Goal: Transaction & Acquisition: Purchase product/service

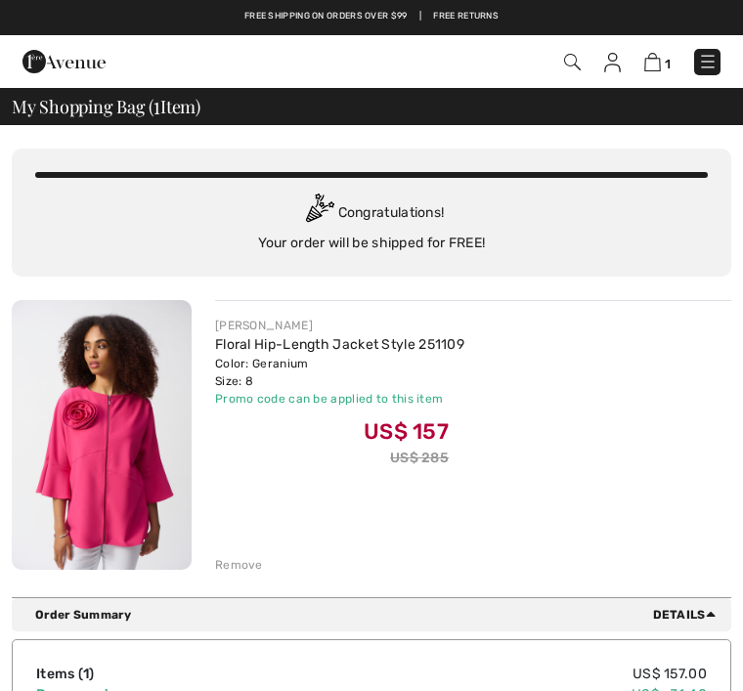
checkbox input "true"
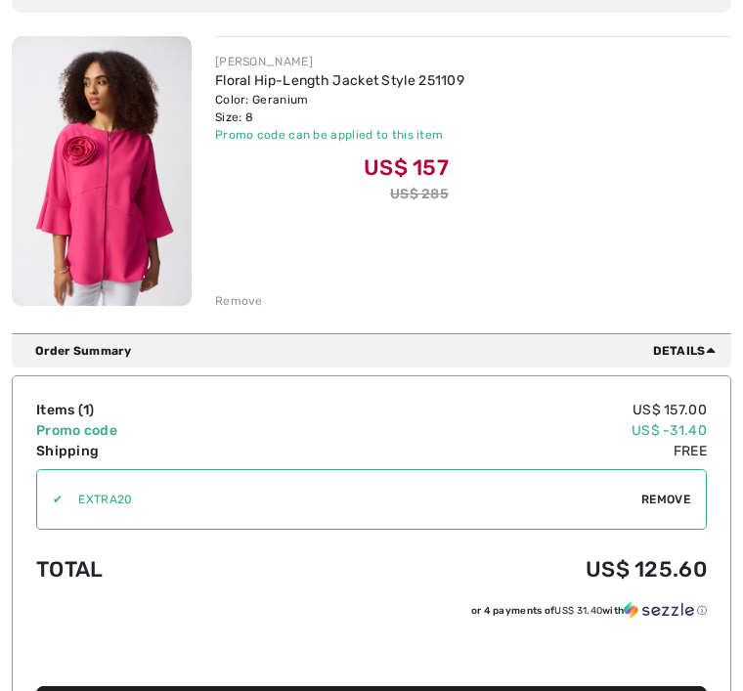
click at [621, 411] on td "US$ 157.00" at bounding box center [506, 410] width 402 height 21
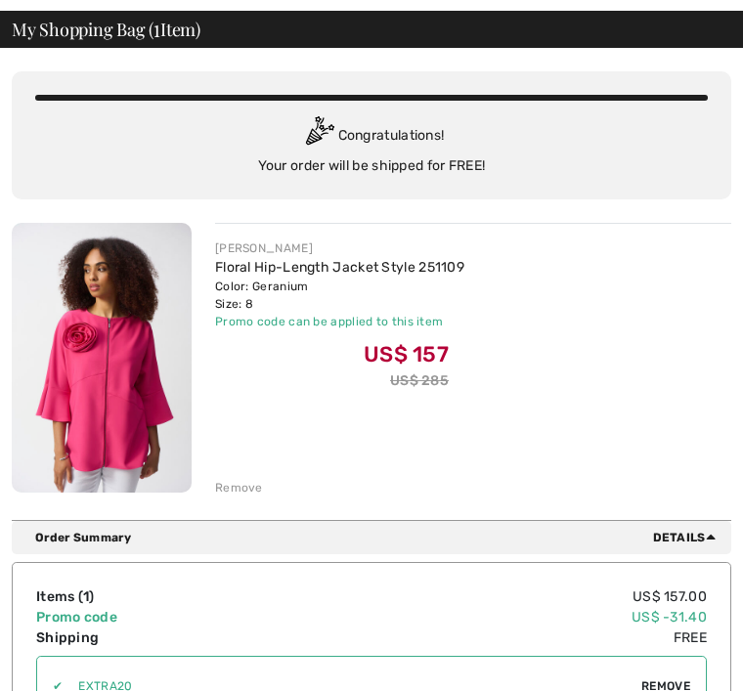
scroll to position [77, 0]
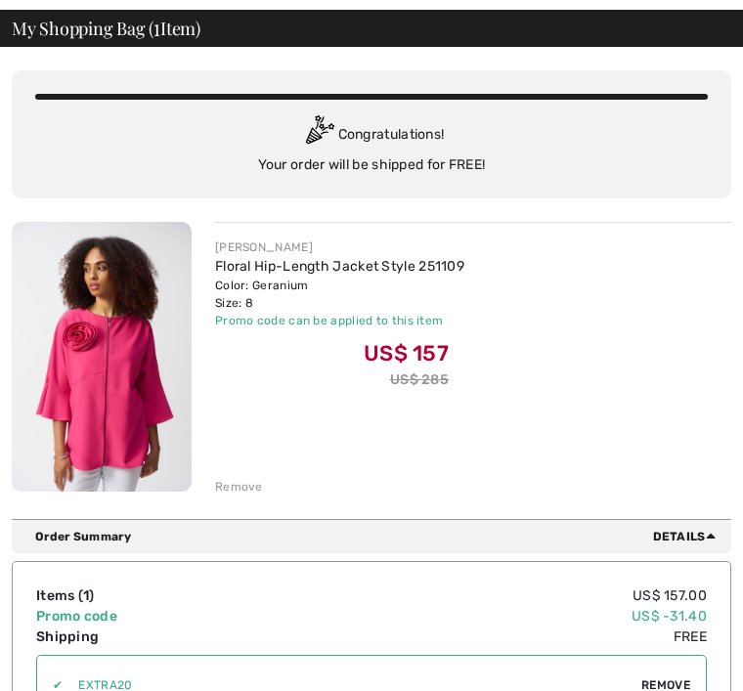
click at [246, 479] on div "Remove" at bounding box center [239, 488] width 48 height 18
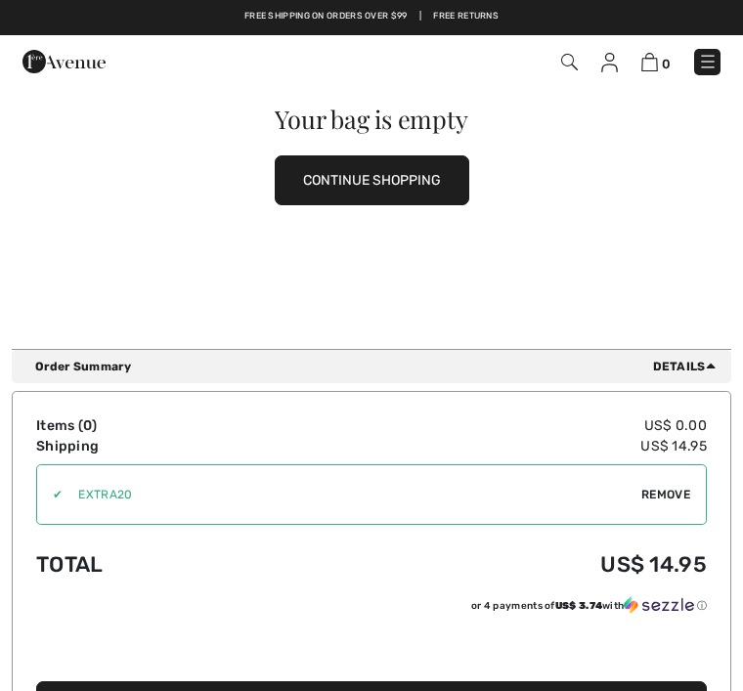
scroll to position [274, 0]
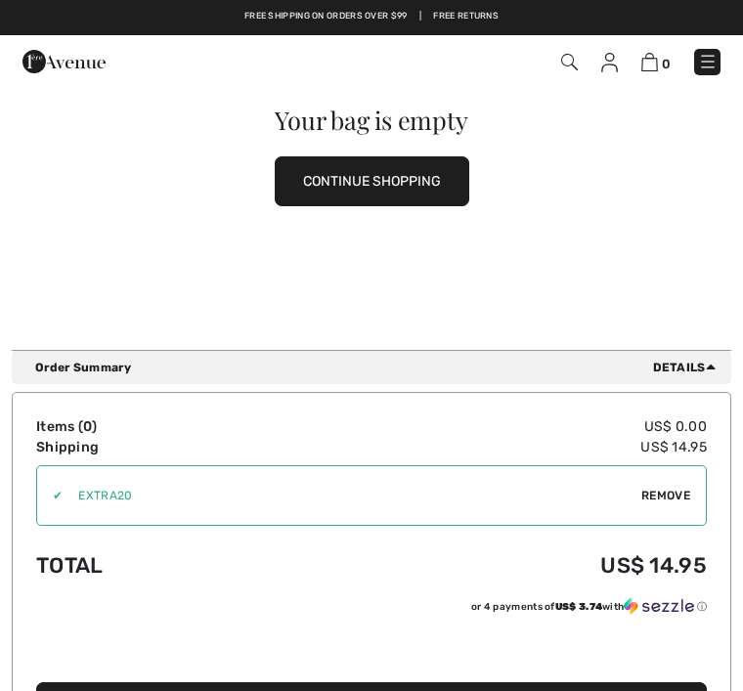
click at [420, 170] on button "CONTINUE SHOPPING" at bounding box center [372, 181] width 194 height 50
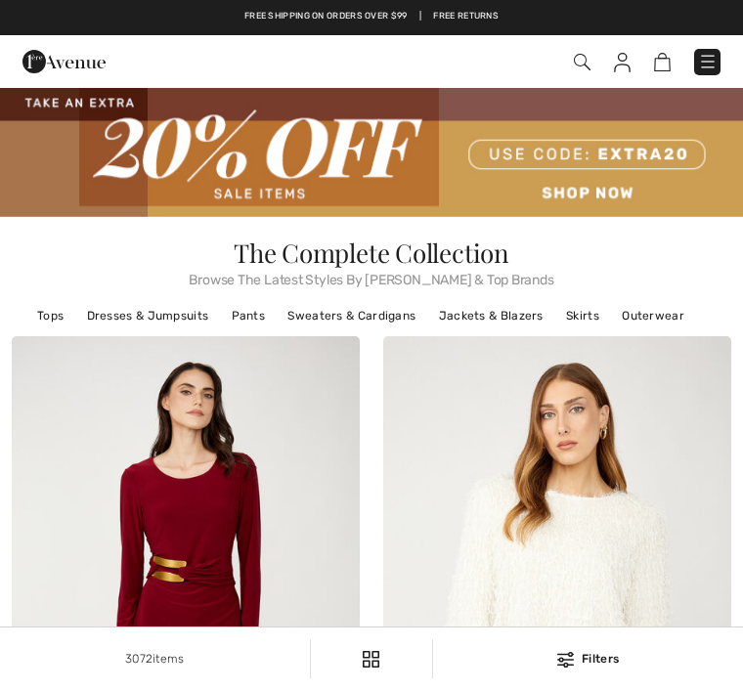
checkbox input "true"
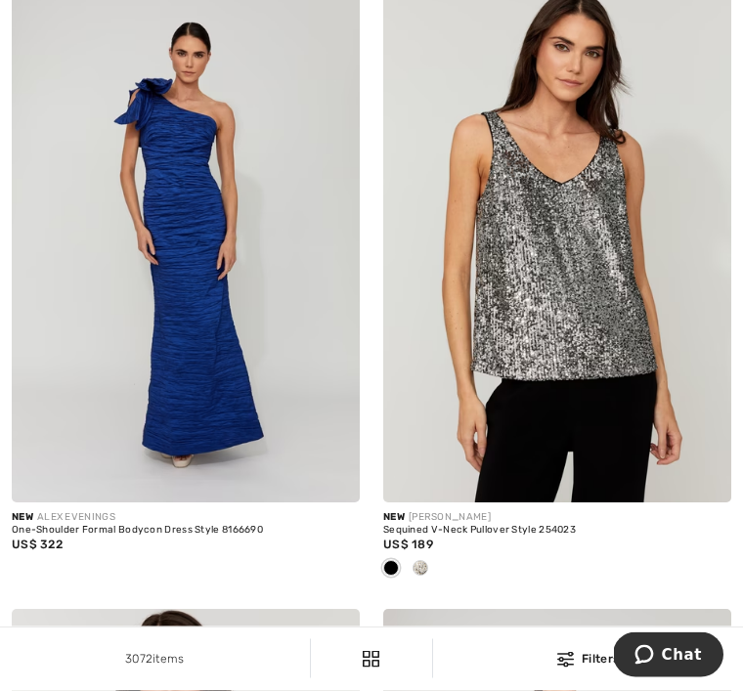
scroll to position [8643, 0]
click at [143, 239] on img at bounding box center [186, 241] width 348 height 522
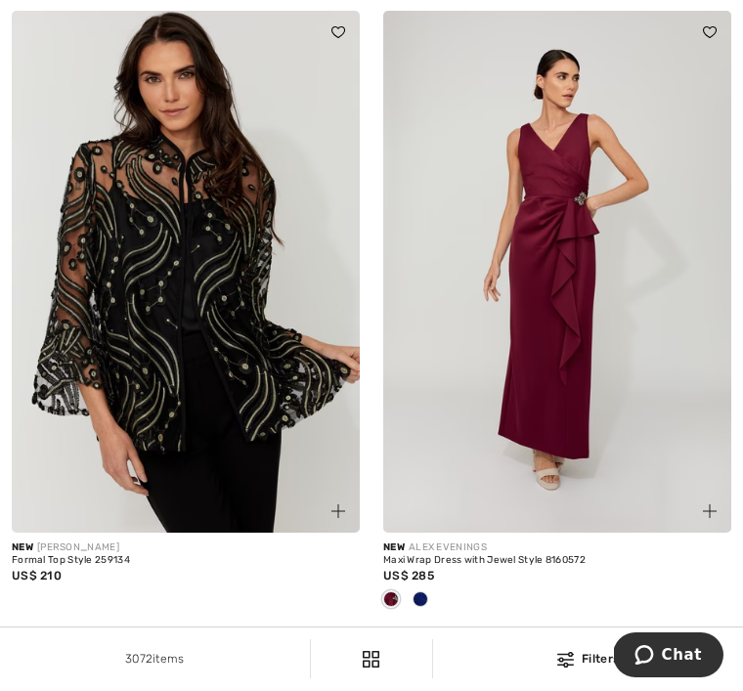
scroll to position [9242, 0]
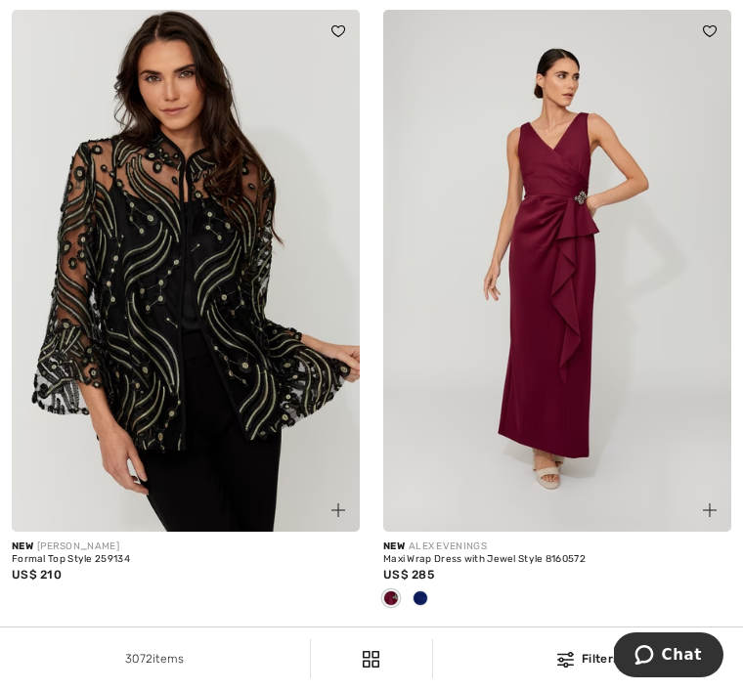
click at [337, 503] on img at bounding box center [338, 510] width 14 height 14
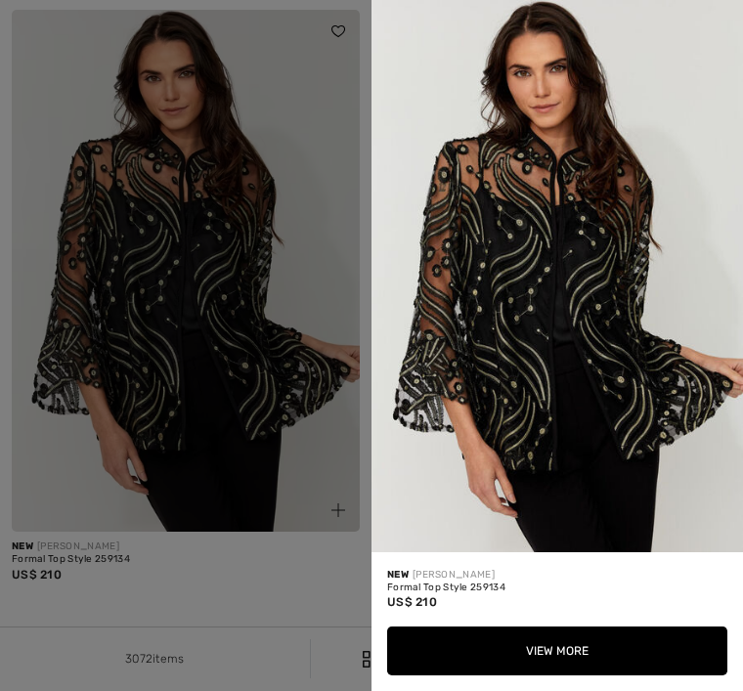
click at [436, 675] on button "View More" at bounding box center [557, 650] width 340 height 49
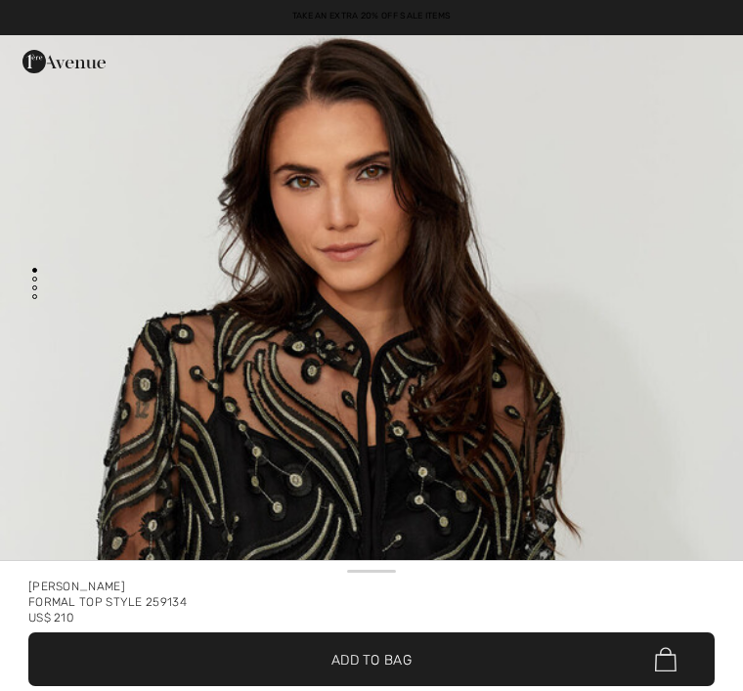
checkbox input "true"
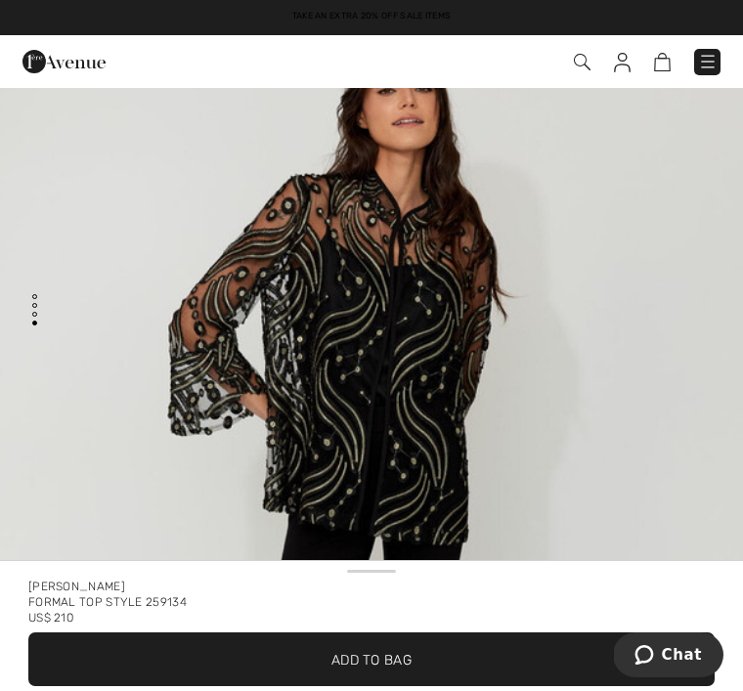
scroll to position [3404, 0]
